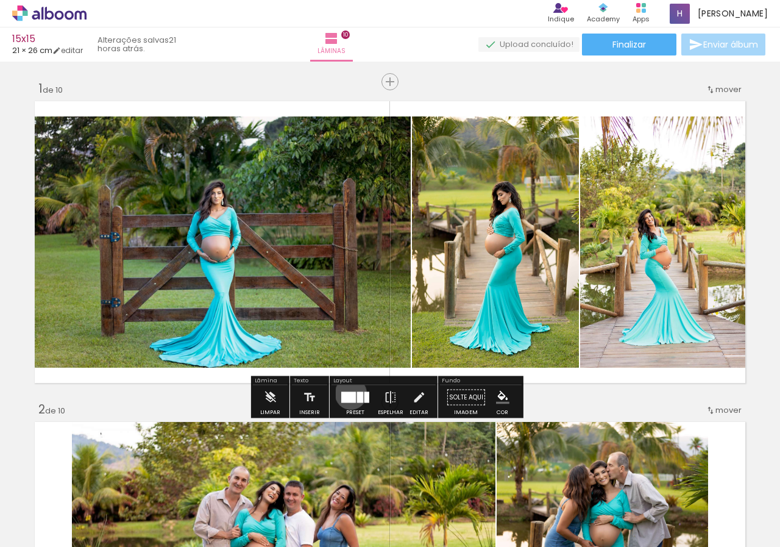
click at [348, 393] on div at bounding box center [348, 397] width 15 height 11
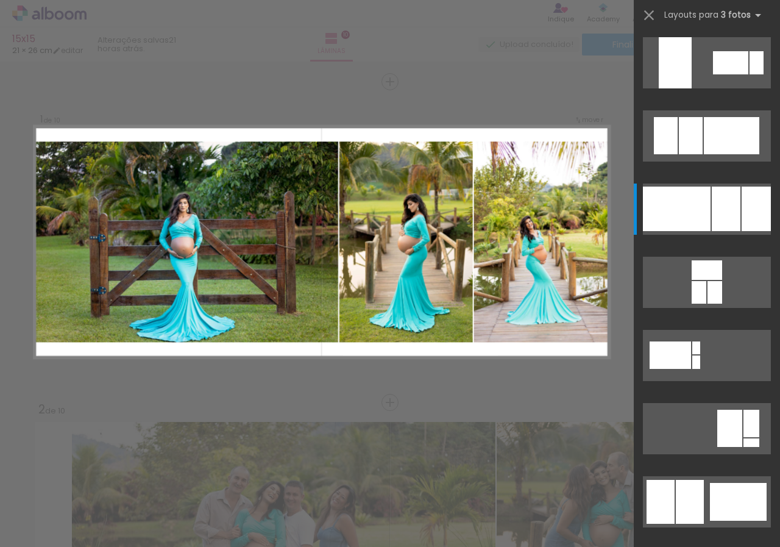
scroll to position [146, 0]
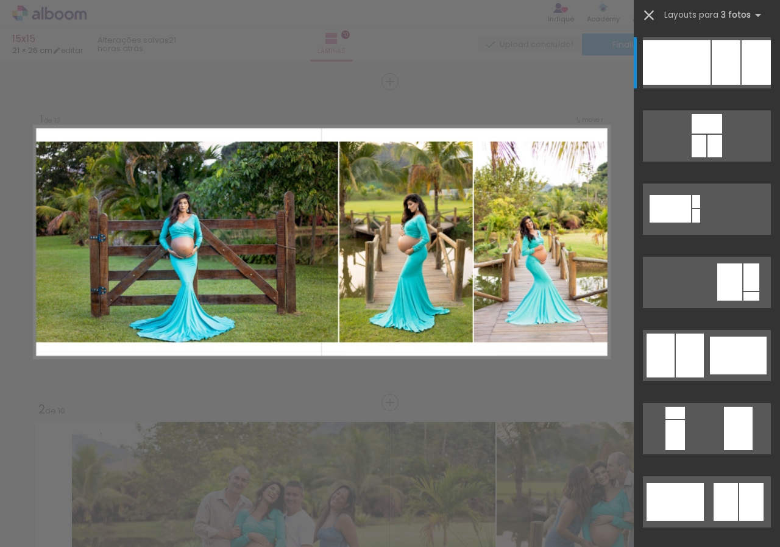
click at [649, 10] on iron-icon at bounding box center [649, 15] width 17 height 17
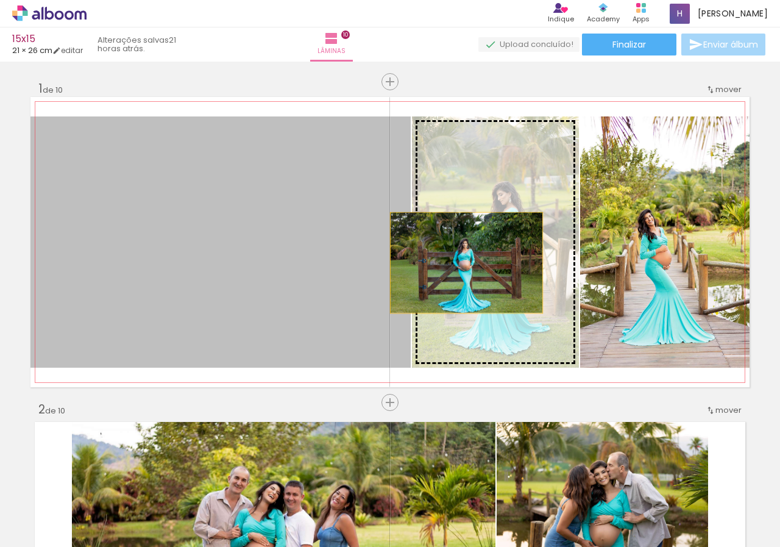
drag, startPoint x: 257, startPoint y: 270, endPoint x: 462, endPoint y: 263, distance: 205.6
click at [0, 0] on slot at bounding box center [0, 0] width 0 height 0
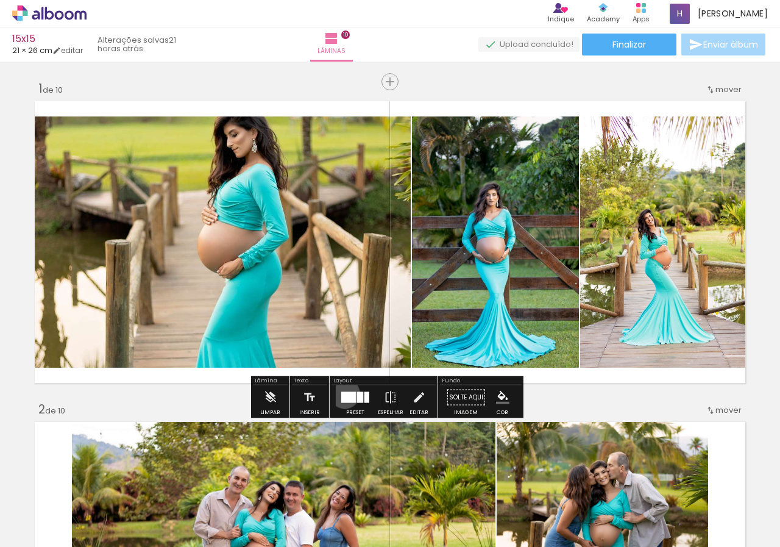
click at [342, 393] on div at bounding box center [348, 397] width 15 height 11
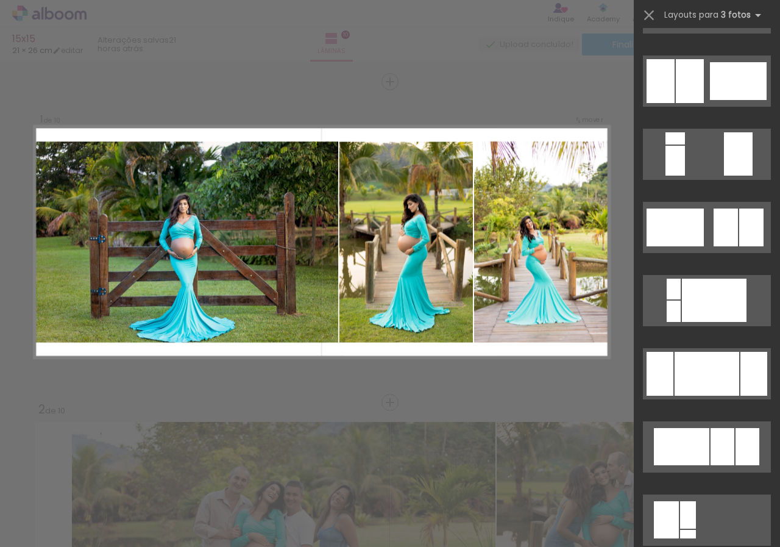
scroll to position [440, 0]
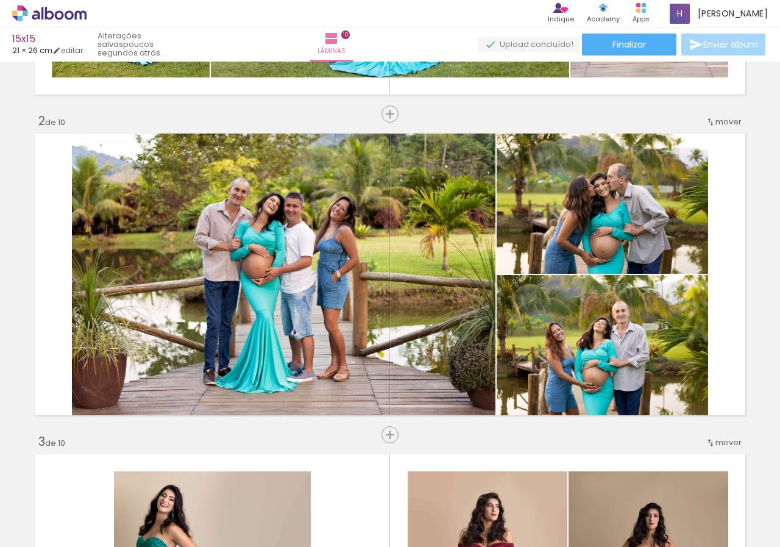
scroll to position [293, 0]
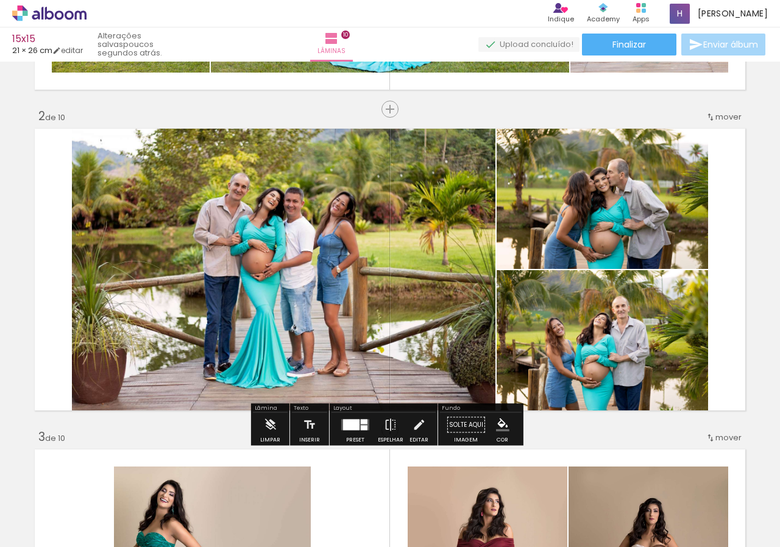
scroll to position [440, 0]
click at [345, 427] on div at bounding box center [351, 424] width 16 height 11
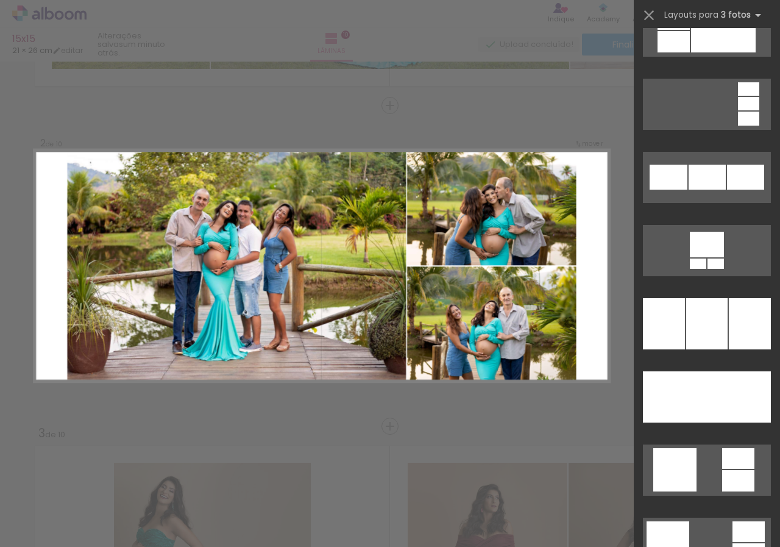
scroll to position [2870, 0]
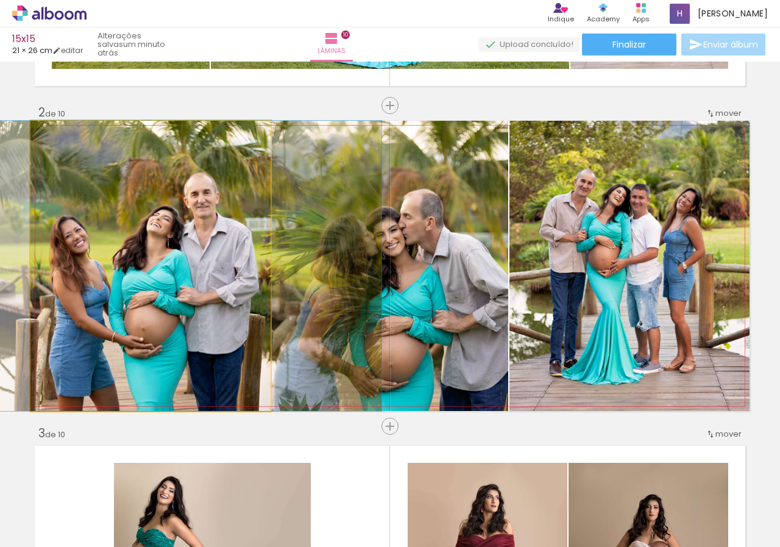
drag, startPoint x: 127, startPoint y: 322, endPoint x: 140, endPoint y: 310, distance: 17.7
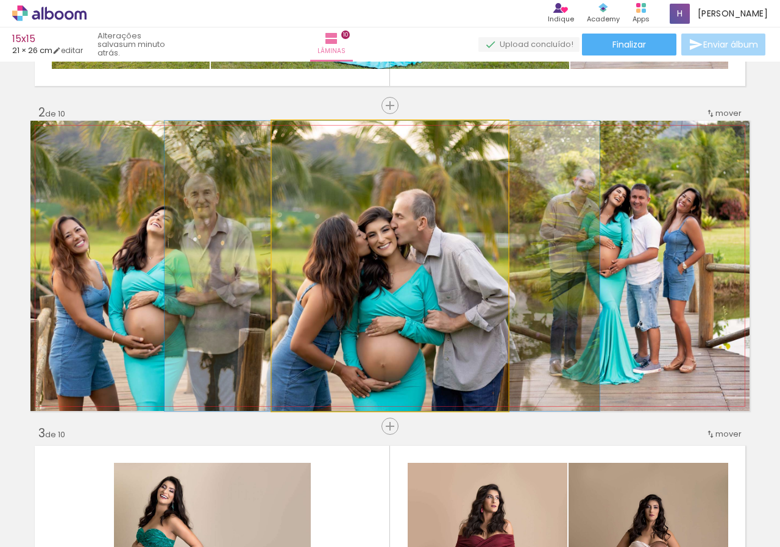
drag, startPoint x: 463, startPoint y: 294, endPoint x: 455, endPoint y: 283, distance: 13.5
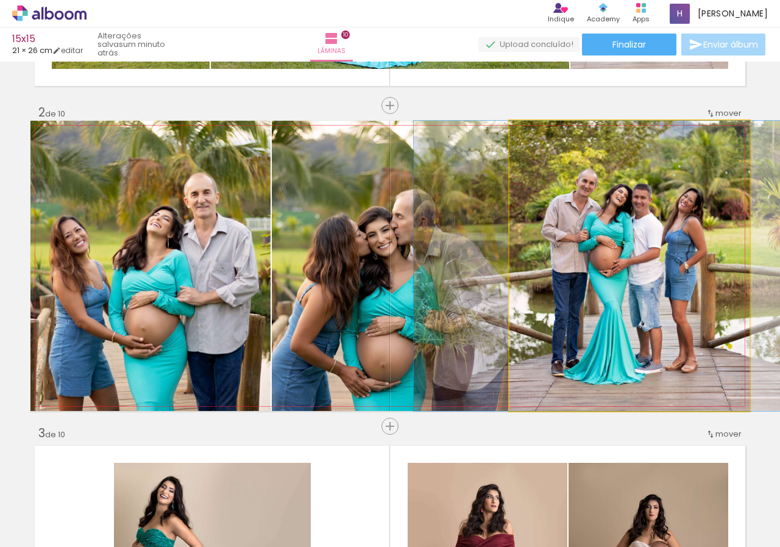
click at [690, 335] on quentale-photo at bounding box center [630, 266] width 240 height 290
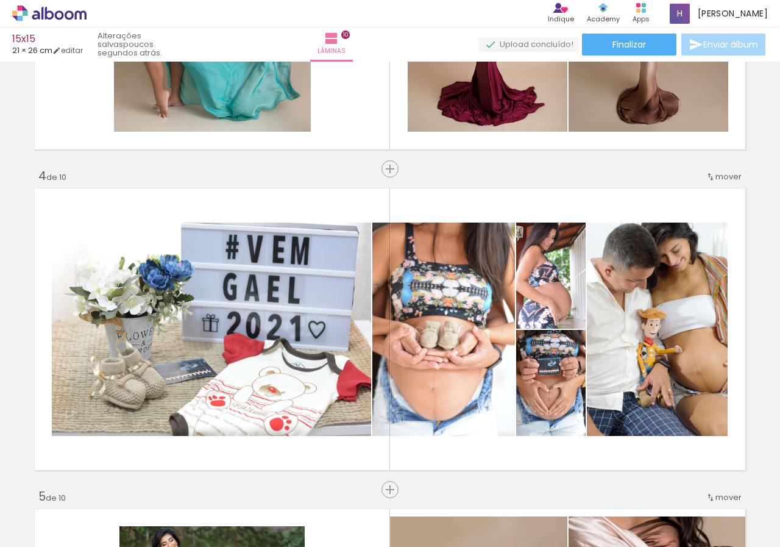
scroll to position [899, 0]
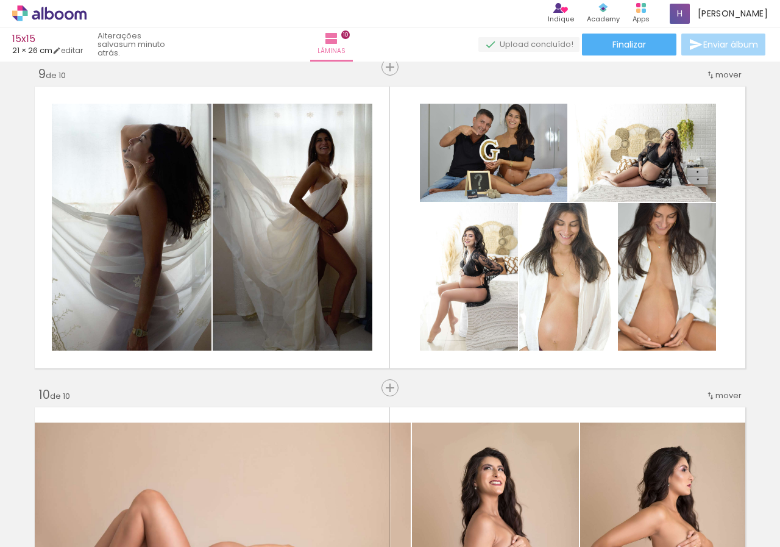
scroll to position [2585, 0]
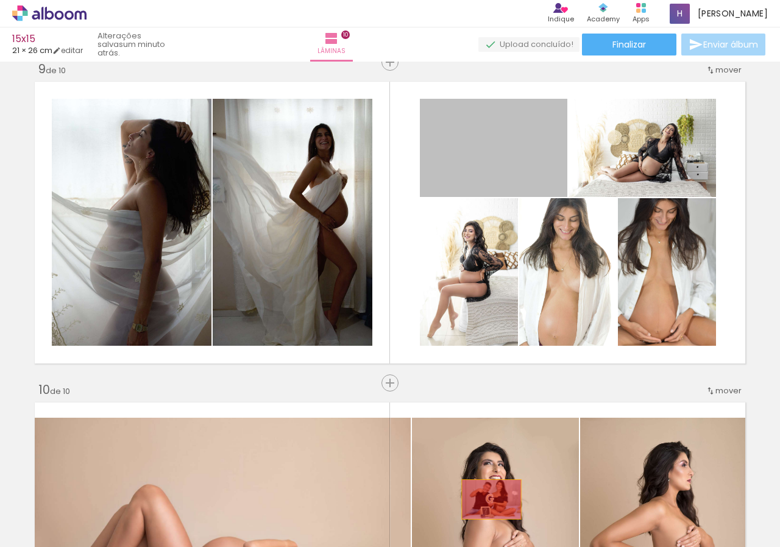
drag, startPoint x: 475, startPoint y: 158, endPoint x: 487, endPoint y: 499, distance: 340.9
click at [487, 499] on quentale-workspace at bounding box center [390, 273] width 780 height 547
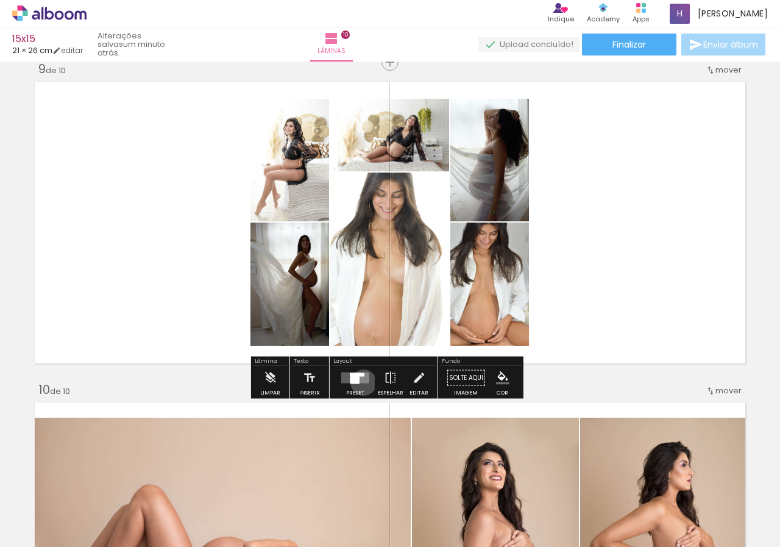
click at [361, 382] on quentale-layouter at bounding box center [355, 377] width 28 height 11
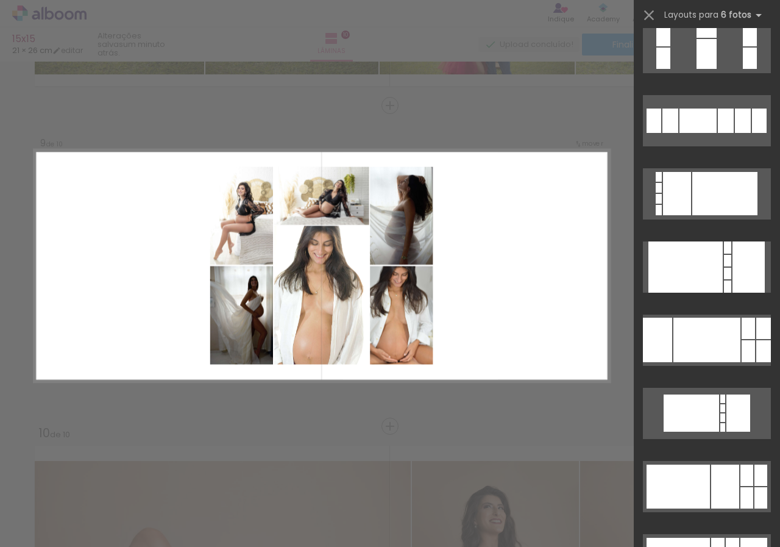
scroll to position [2013, 0]
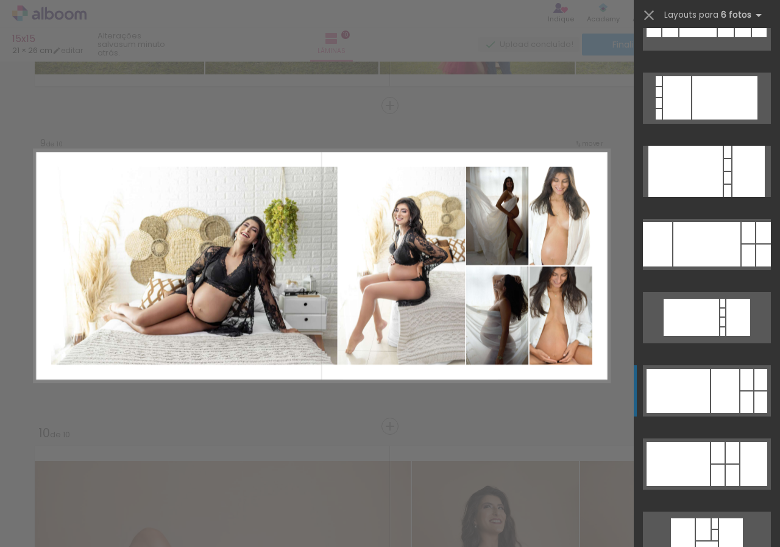
click at [713, 374] on div at bounding box center [725, 391] width 28 height 44
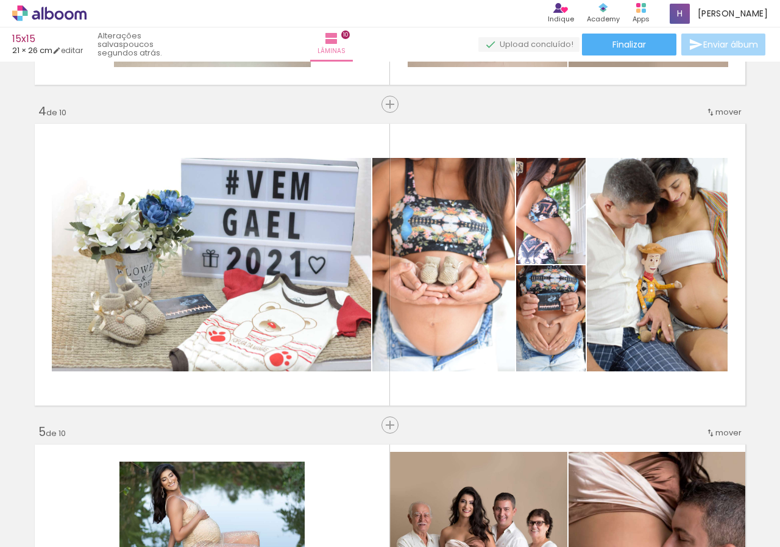
scroll to position [0, 1715]
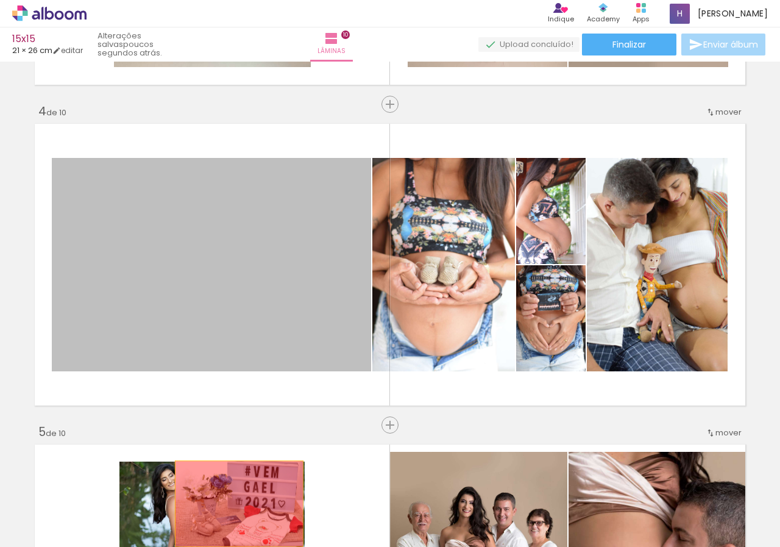
drag, startPoint x: 197, startPoint y: 268, endPoint x: 236, endPoint y: 505, distance: 240.3
click at [236, 505] on quentale-workspace at bounding box center [390, 273] width 780 height 547
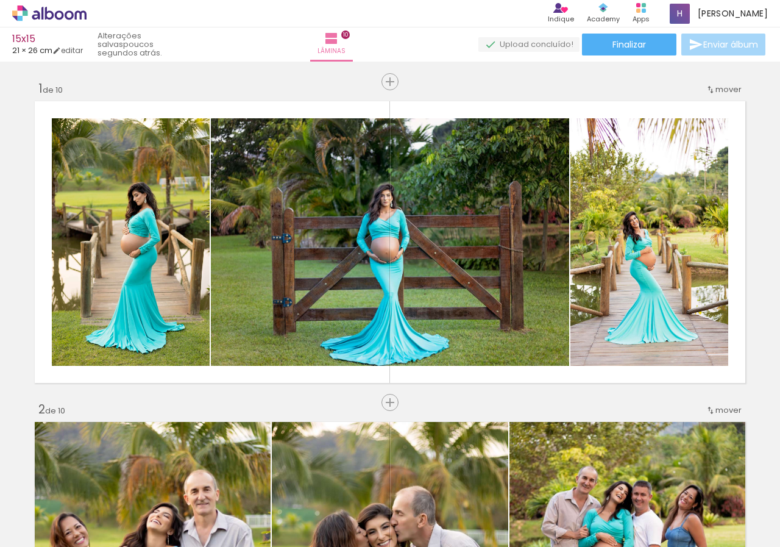
click at [316, 524] on quentale-workspace at bounding box center [390, 273] width 780 height 547
drag, startPoint x: 452, startPoint y: 464, endPoint x: 167, endPoint y: 218, distance: 377.3
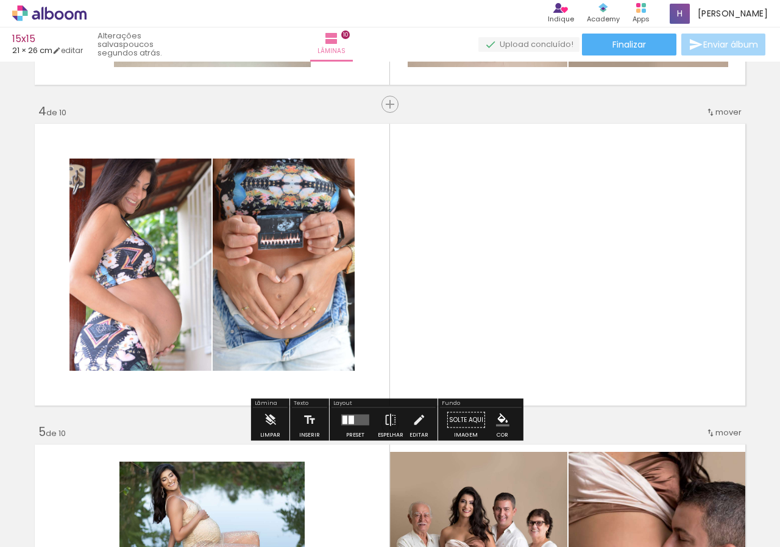
scroll to position [0, 1715]
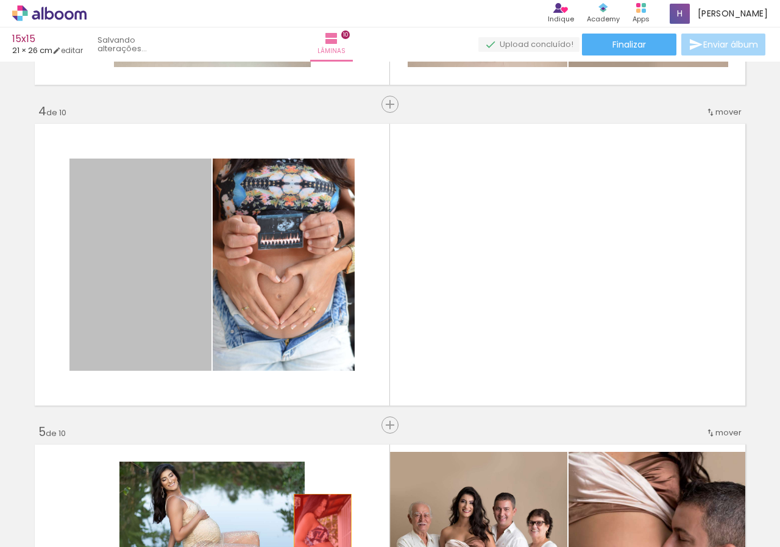
drag, startPoint x: 116, startPoint y: 252, endPoint x: 318, endPoint y: 536, distance: 348.4
click at [318, 536] on quentale-workspace at bounding box center [390, 273] width 780 height 547
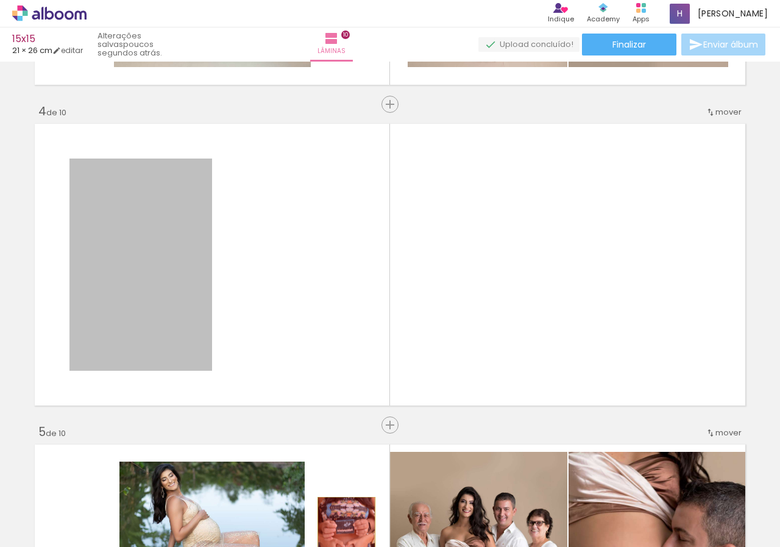
drag, startPoint x: 144, startPoint y: 249, endPoint x: 342, endPoint y: 539, distance: 351.8
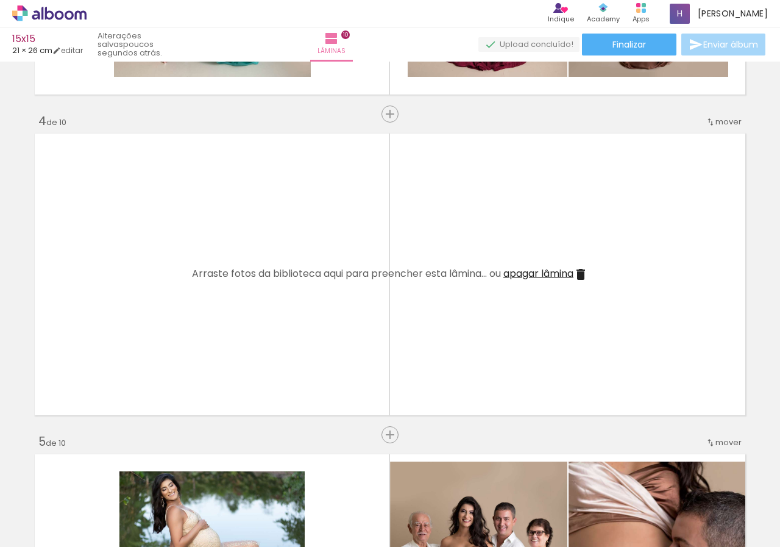
scroll to position [969, 0]
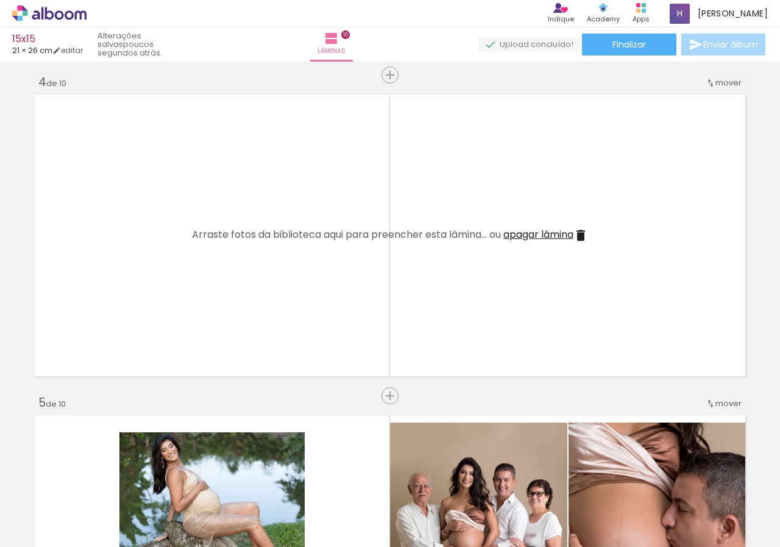
click at [716, 87] on span "mover" at bounding box center [729, 83] width 26 height 12
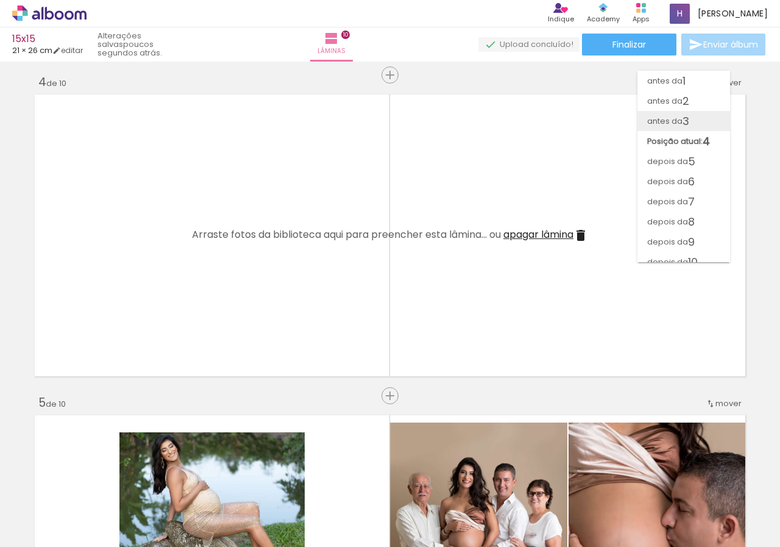
click at [695, 127] on paper-item "antes da 3" at bounding box center [684, 121] width 93 height 20
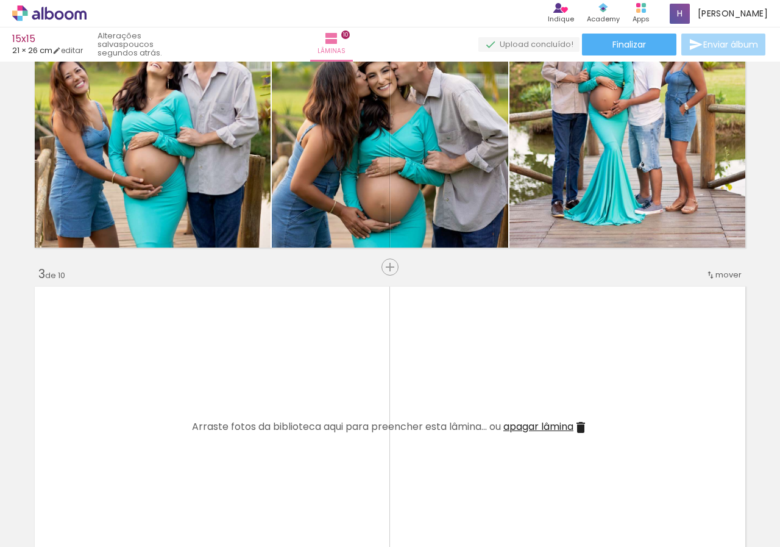
scroll to position [461, 0]
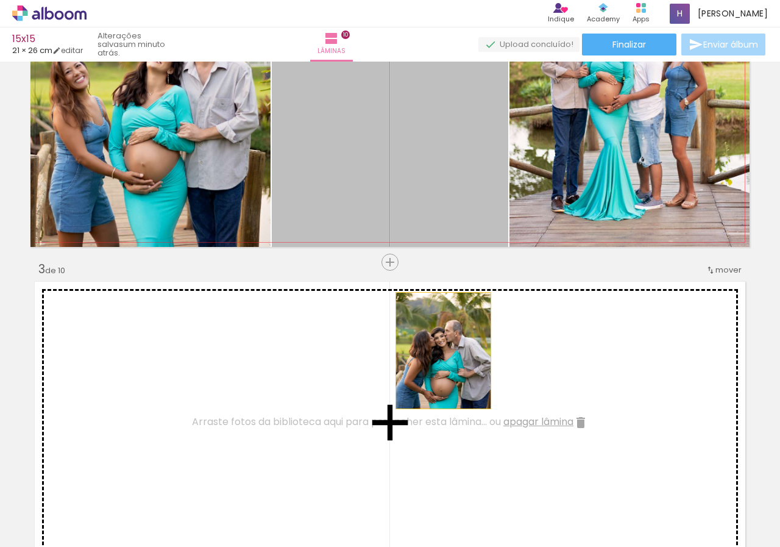
drag, startPoint x: 439, startPoint y: 146, endPoint x: 438, endPoint y: 350, distance: 204.2
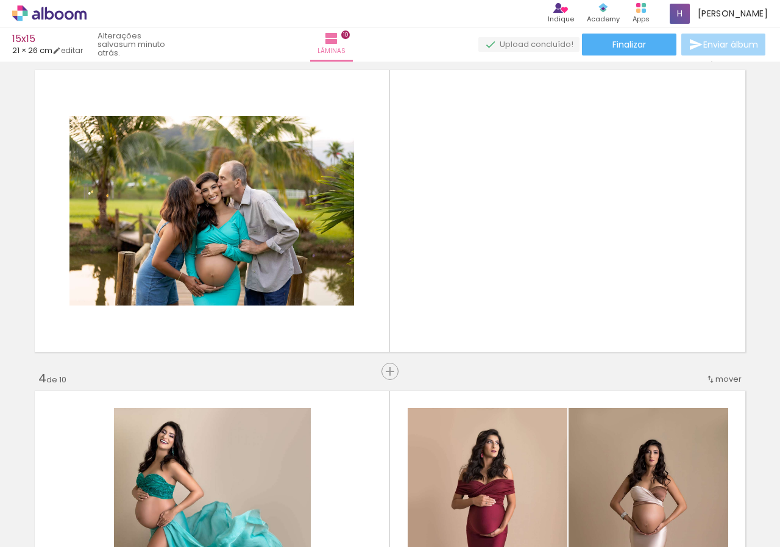
scroll to position [677, 0]
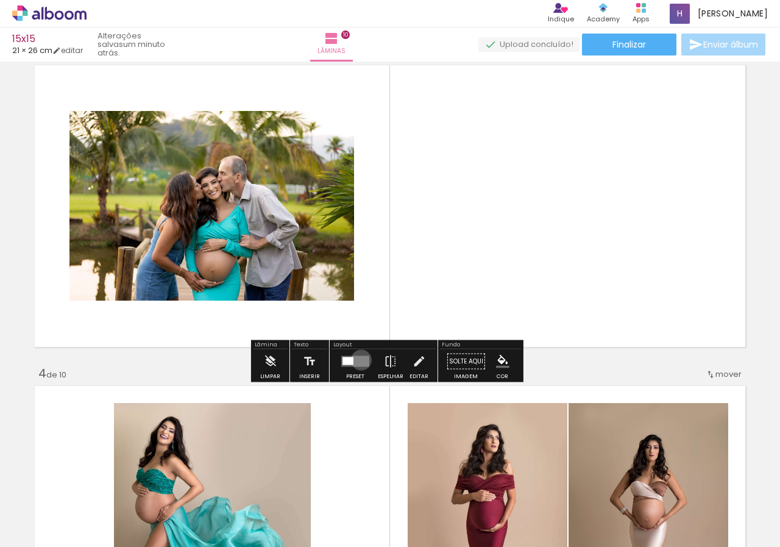
click at [358, 360] on quentale-layouter at bounding box center [355, 361] width 28 height 11
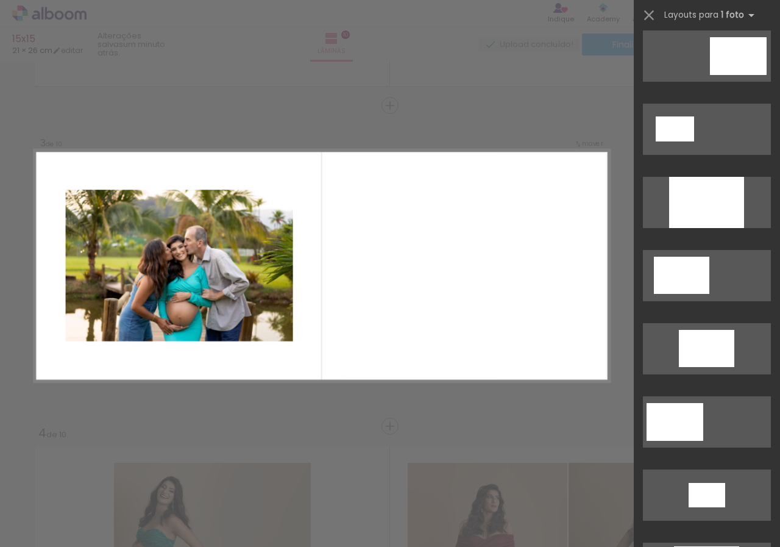
scroll to position [90, 0]
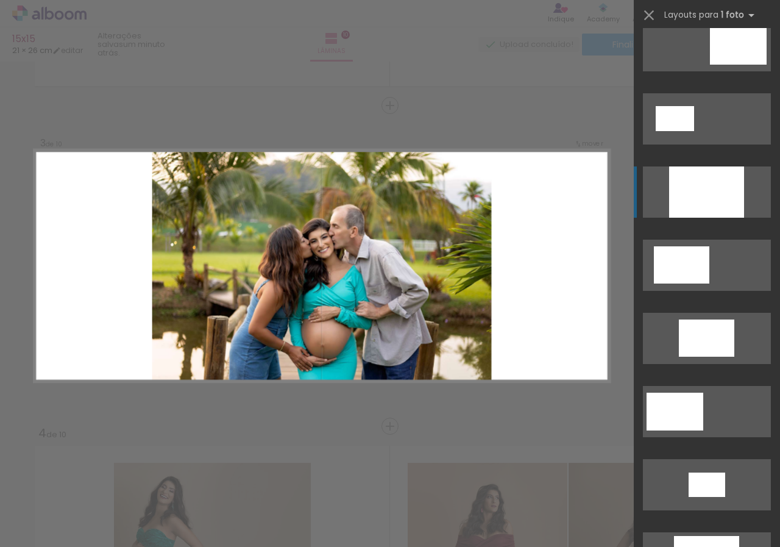
click at [699, 208] on div at bounding box center [706, 191] width 75 height 51
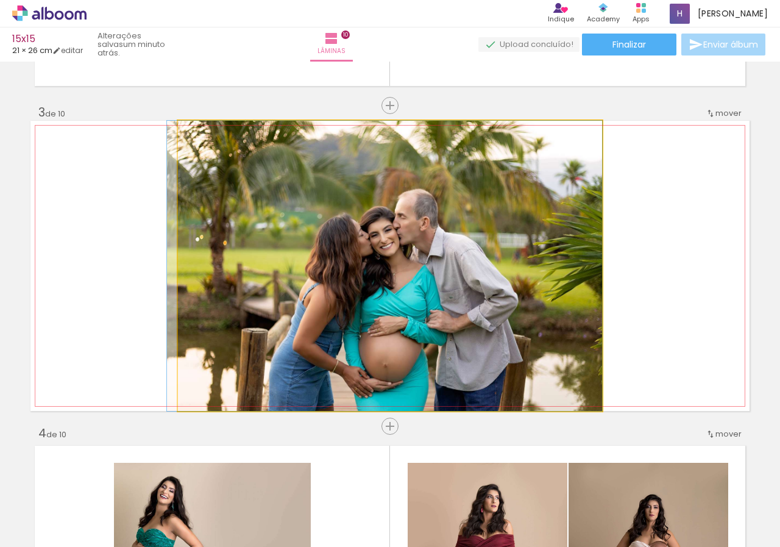
drag, startPoint x: 304, startPoint y: 328, endPoint x: 290, endPoint y: 308, distance: 24.0
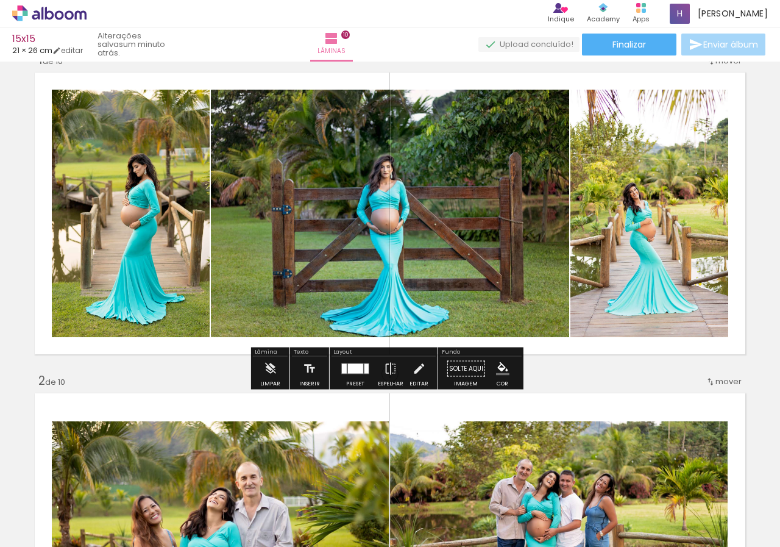
scroll to position [0, 0]
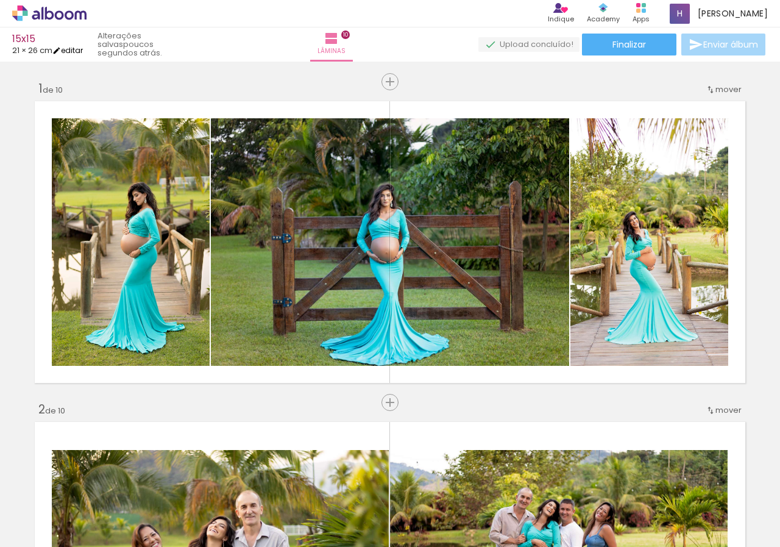
click at [75, 48] on link "editar" at bounding box center [67, 50] width 30 height 10
type input "1"
type input "21"
type input "52"
type input "3"
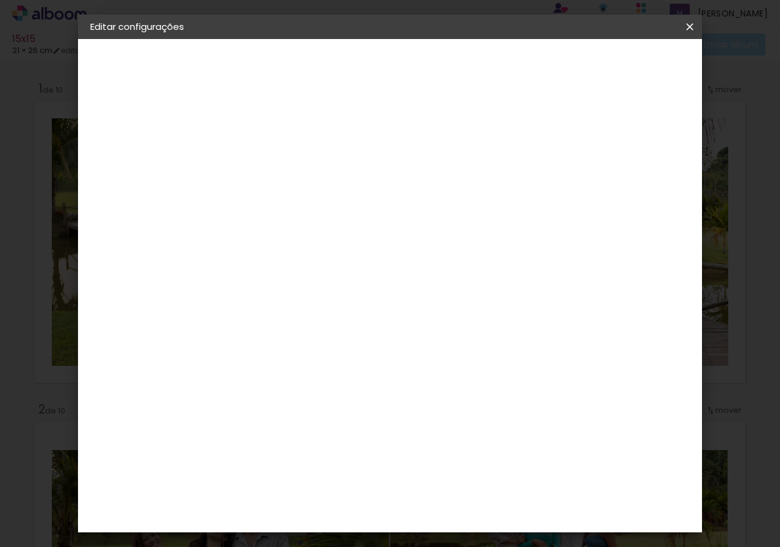
click at [553, 144] on div at bounding box center [548, 140] width 11 height 11
type paper-checkbox "on"
click at [611, 62] on span "Salvar configurações" at bounding box center [573, 68] width 80 height 17
click at [611, 71] on paper-button "Salvar configurações" at bounding box center [573, 68] width 105 height 29
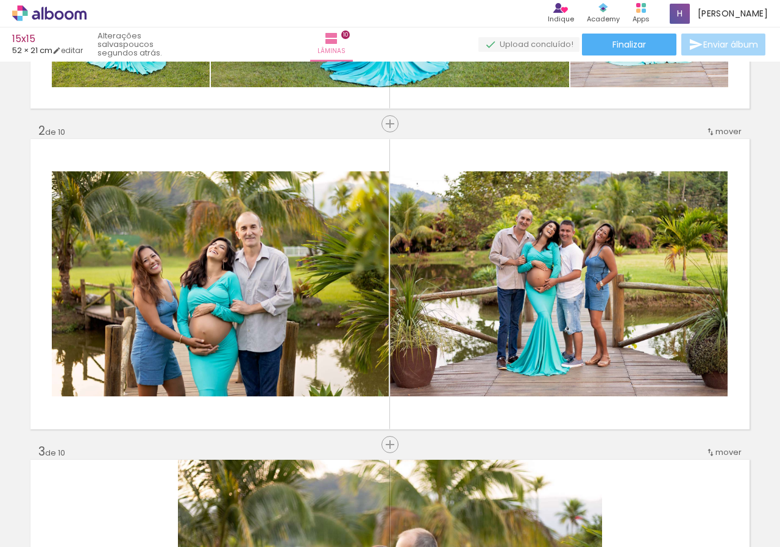
scroll to position [53, 0]
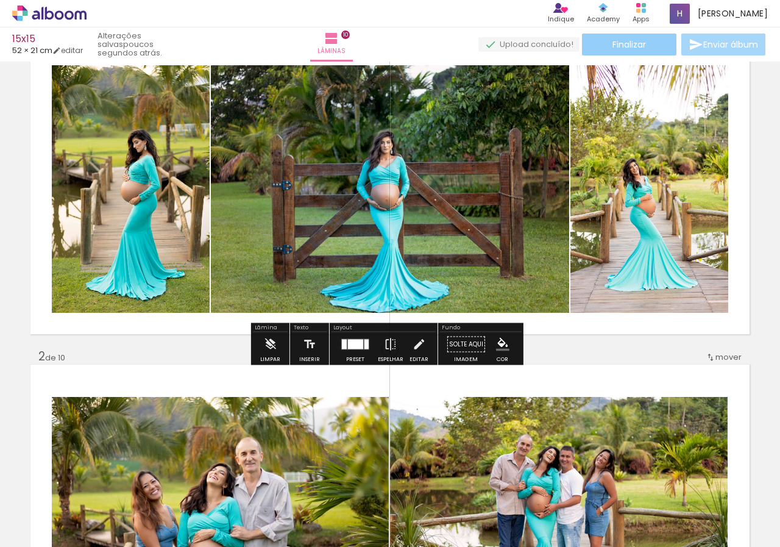
click at [627, 46] on span "Finalizar" at bounding box center [630, 44] width 34 height 9
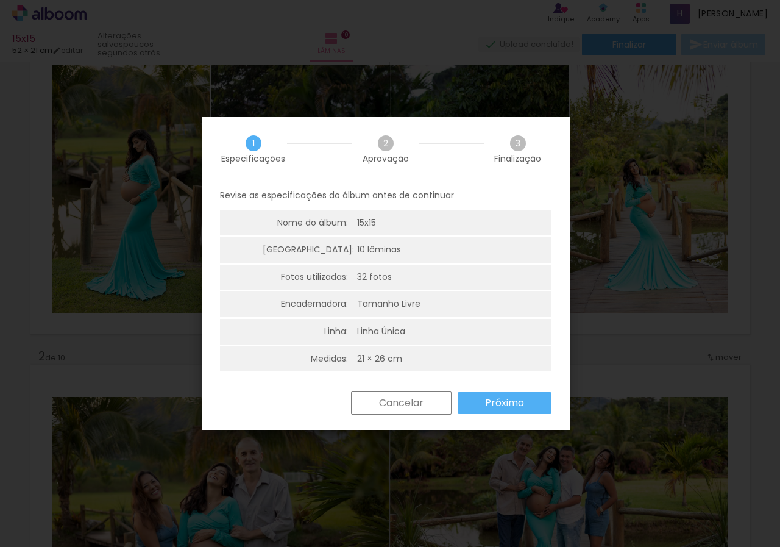
click at [0, 0] on slot "Próximo" at bounding box center [0, 0] width 0 height 0
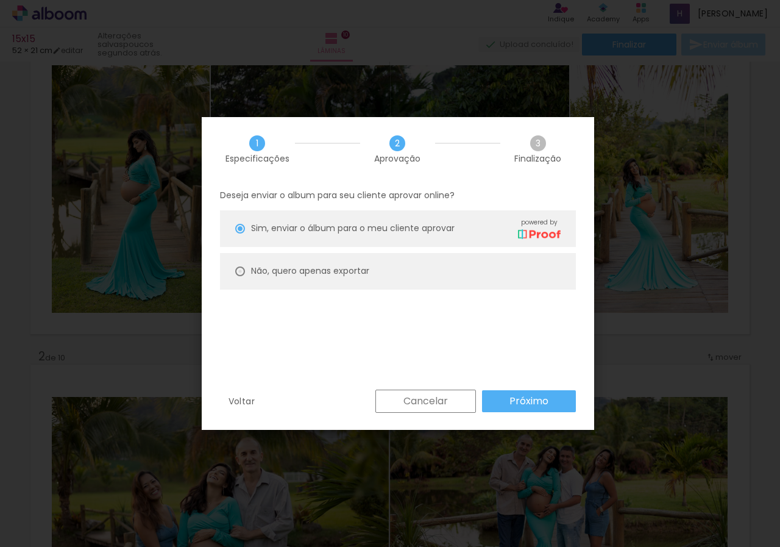
click at [240, 233] on div at bounding box center [240, 229] width 10 height 10
type paper-radio-button "on"
click at [0, 0] on slot "Próximo" at bounding box center [0, 0] width 0 height 0
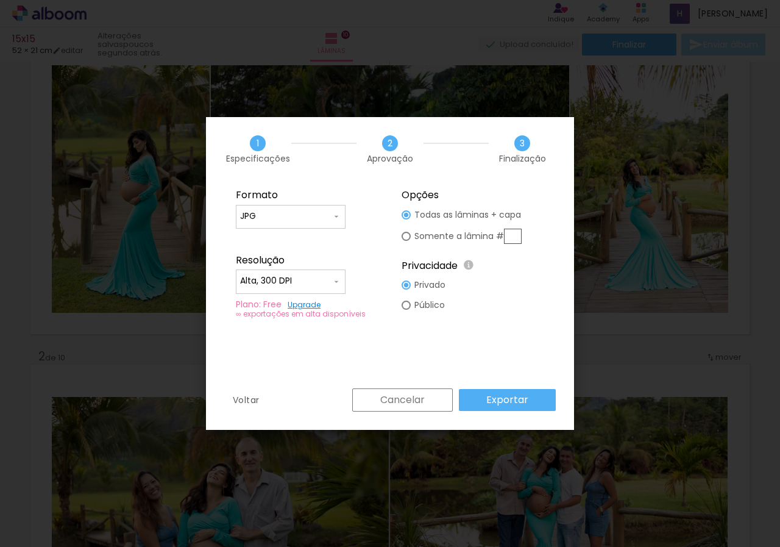
click at [279, 280] on input "Alta, 300 DPI" at bounding box center [285, 281] width 91 height 12
click at [271, 302] on paper-item "Baixa" at bounding box center [291, 303] width 110 height 24
type input "Baixa"
click at [276, 222] on div at bounding box center [290, 222] width 101 height 1
click at [266, 235] on paper-item "PDF" at bounding box center [291, 239] width 110 height 24
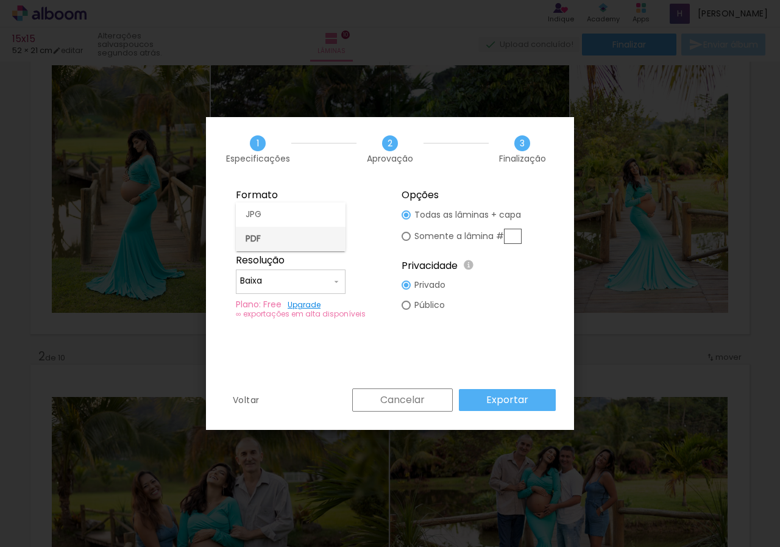
type input "PDF"
click at [0, 0] on slot "Exportar" at bounding box center [0, 0] width 0 height 0
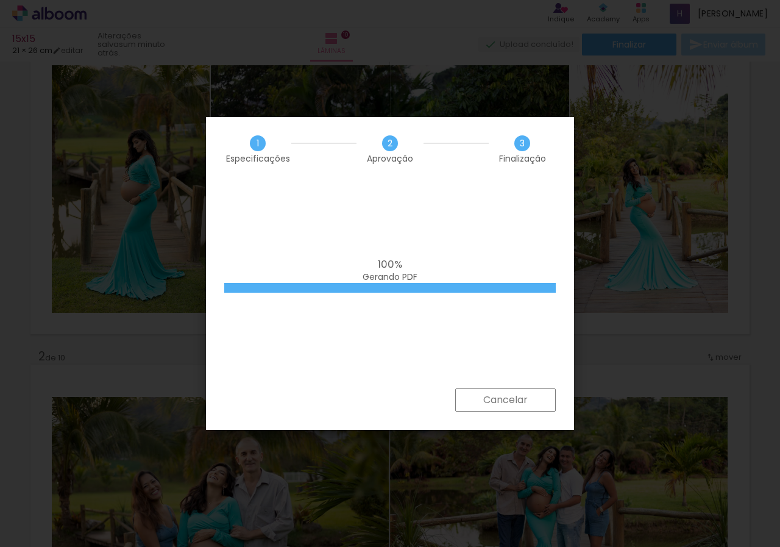
scroll to position [0, 1715]
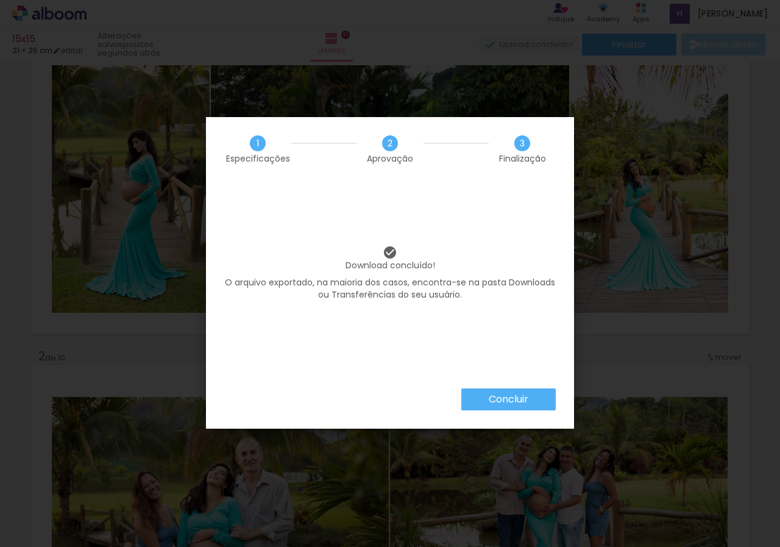
click at [539, 396] on paper-button "Concluir" at bounding box center [508, 399] width 94 height 22
